Goal: Navigation & Orientation: Find specific page/section

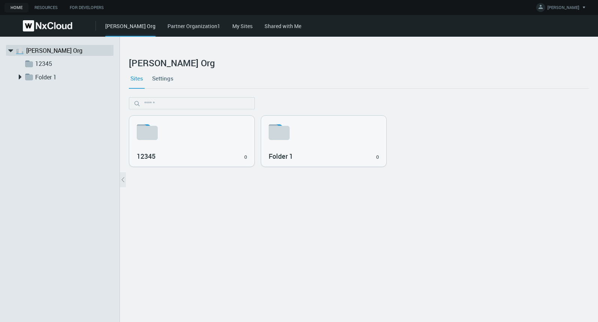
click at [232, 26] on link "My Sites" at bounding box center [242, 25] width 20 height 7
